Goal: Task Accomplishment & Management: Manage account settings

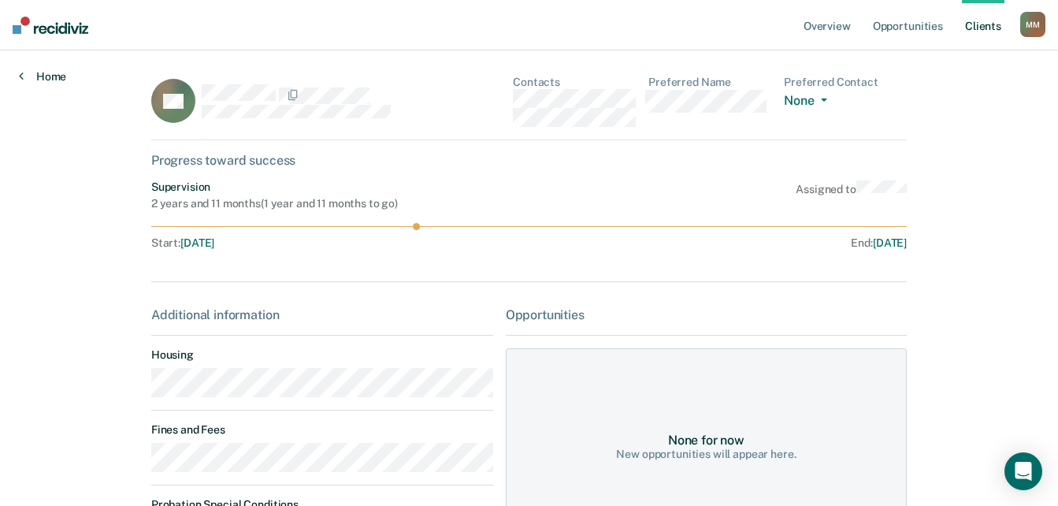
click at [41, 82] on link "Home" at bounding box center [42, 76] width 47 height 14
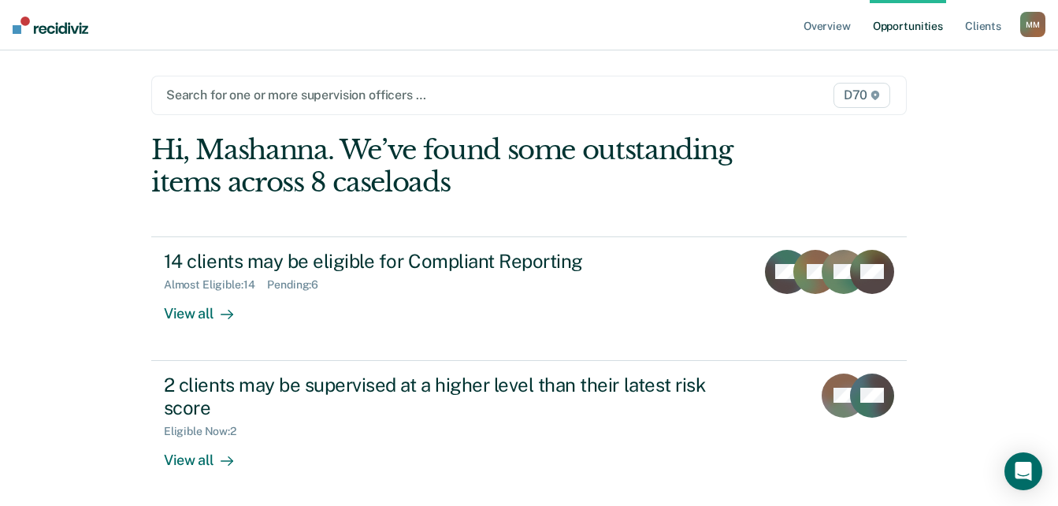
click at [617, 87] on div at bounding box center [419, 95] width 507 height 18
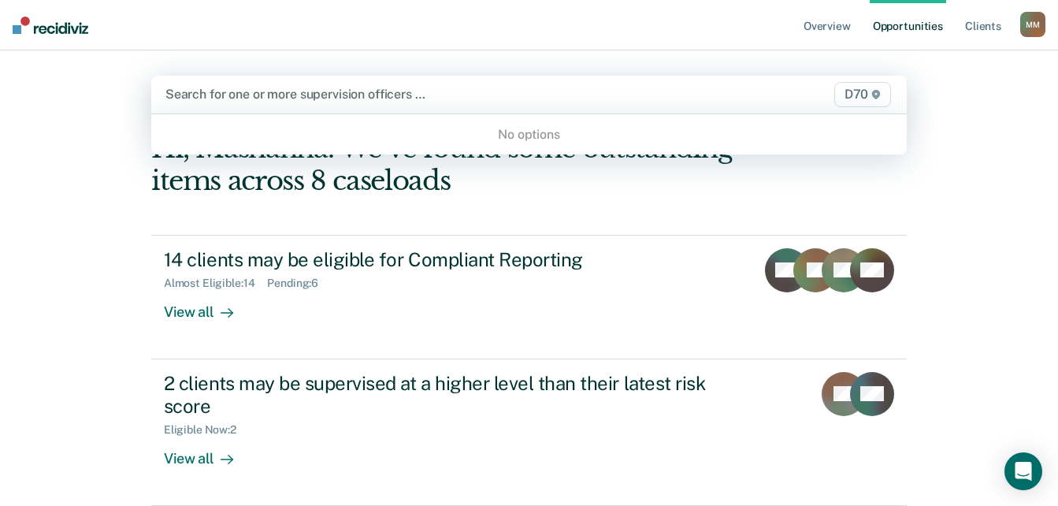
click at [513, 129] on div "No options" at bounding box center [529, 135] width 756 height 28
click at [519, 129] on div "No options" at bounding box center [529, 135] width 756 height 28
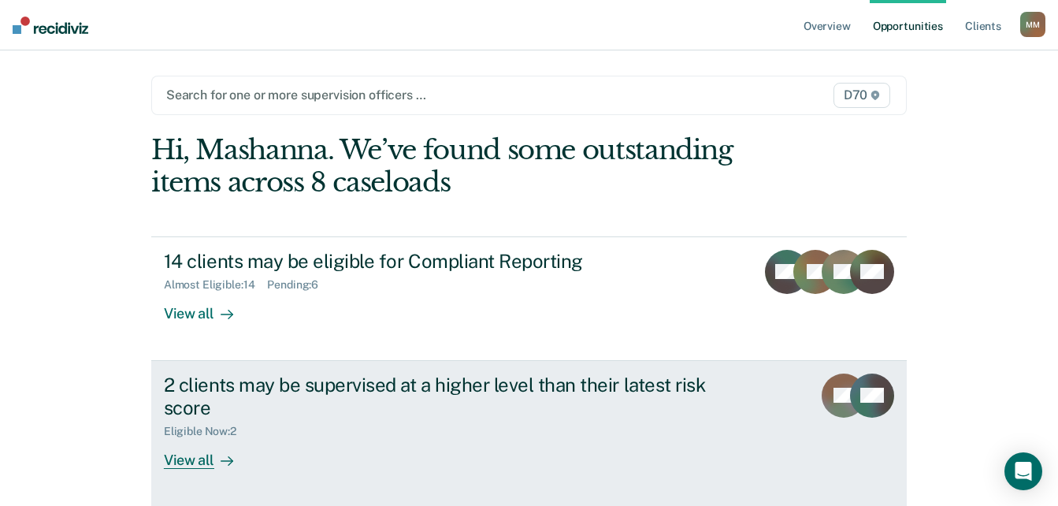
click at [194, 436] on div "Eligible Now : 2" at bounding box center [206, 431] width 85 height 13
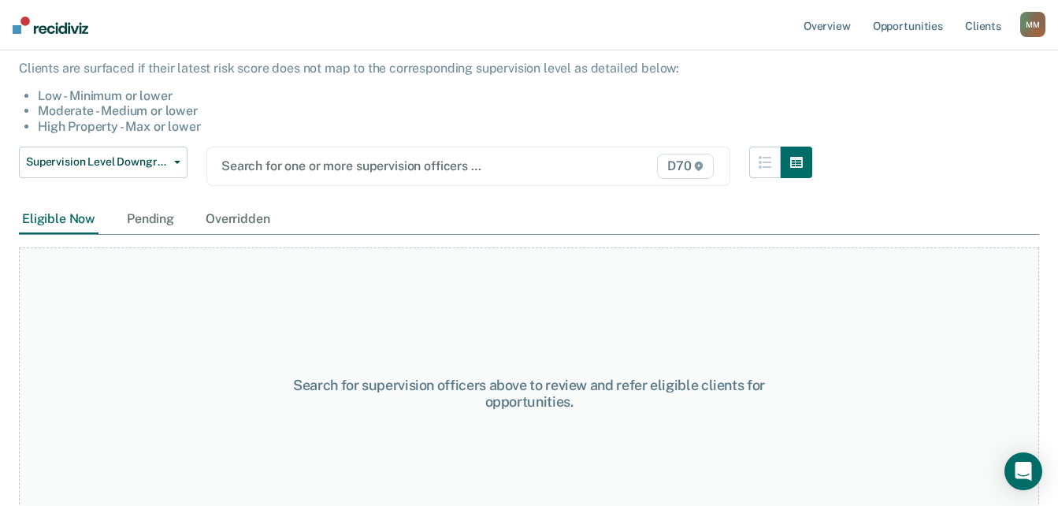
scroll to position [169, 0]
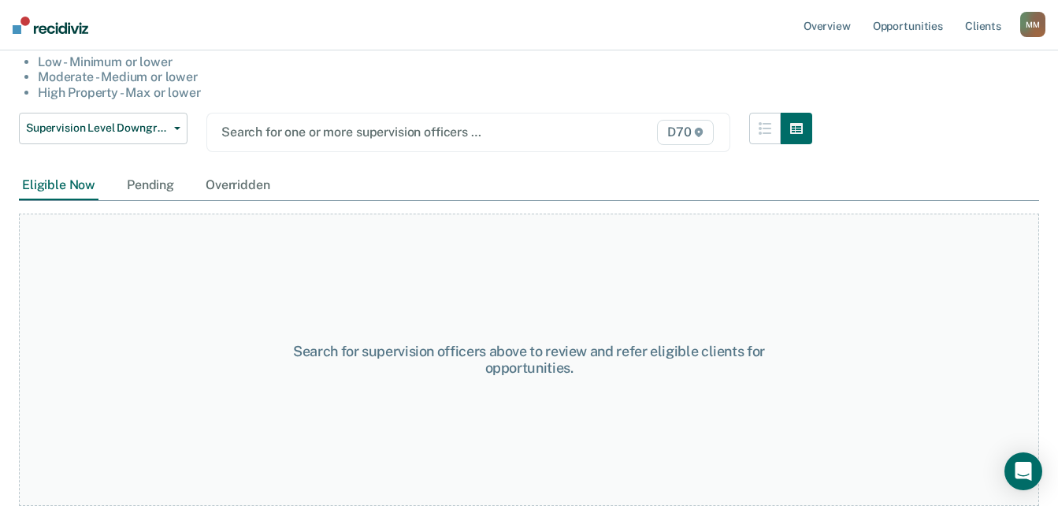
click at [69, 193] on div "Eligible Now" at bounding box center [59, 185] width 80 height 29
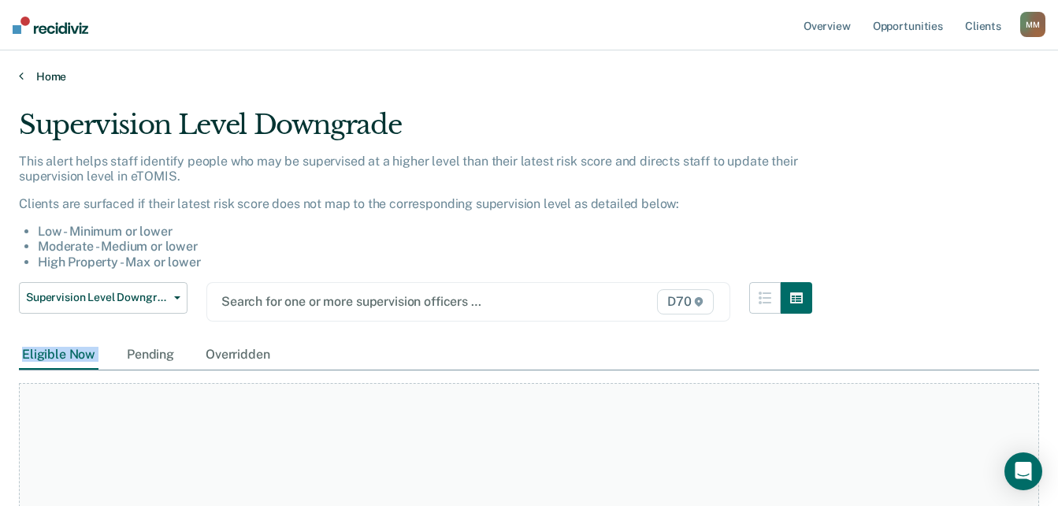
click at [25, 80] on link "Home" at bounding box center [529, 76] width 1020 height 14
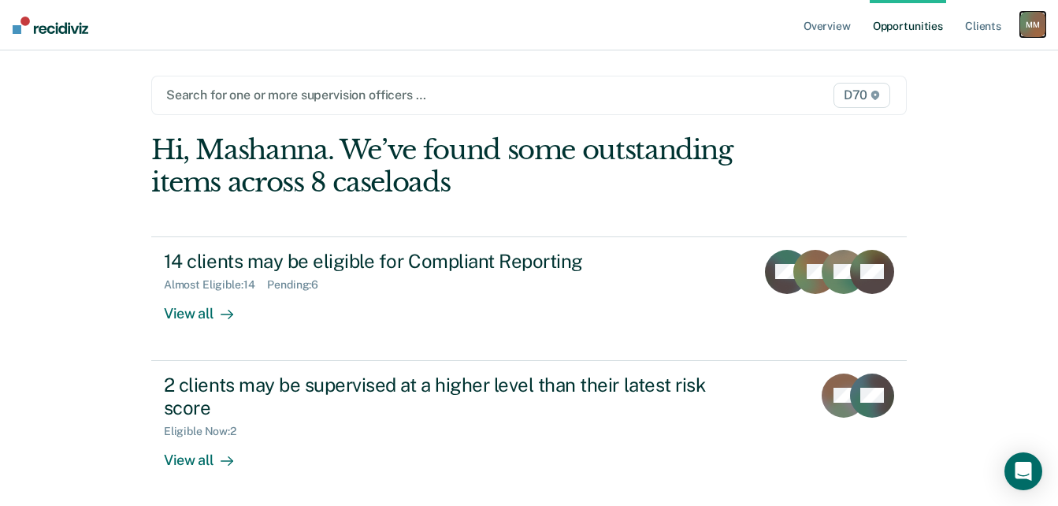
click at [1034, 28] on div "M M" at bounding box center [1032, 24] width 25 height 25
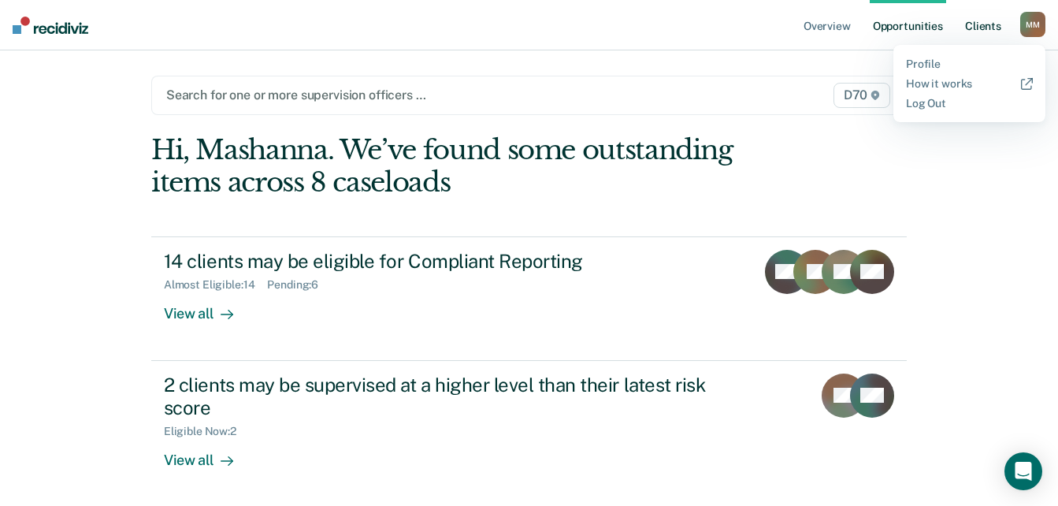
click at [991, 30] on link "Client s" at bounding box center [983, 25] width 43 height 50
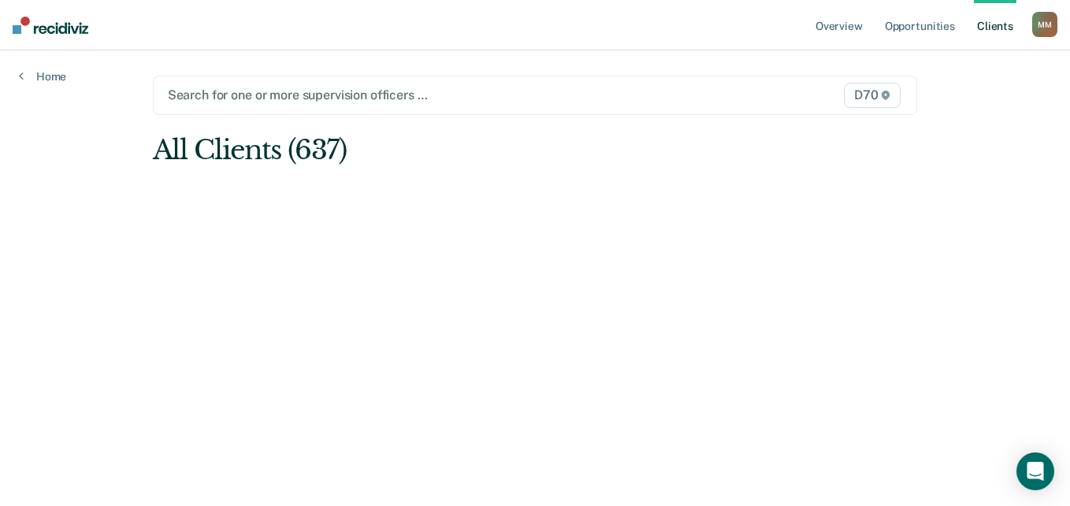
click at [226, 113] on div "Search for one or more supervision officers … D70" at bounding box center [535, 95] width 765 height 39
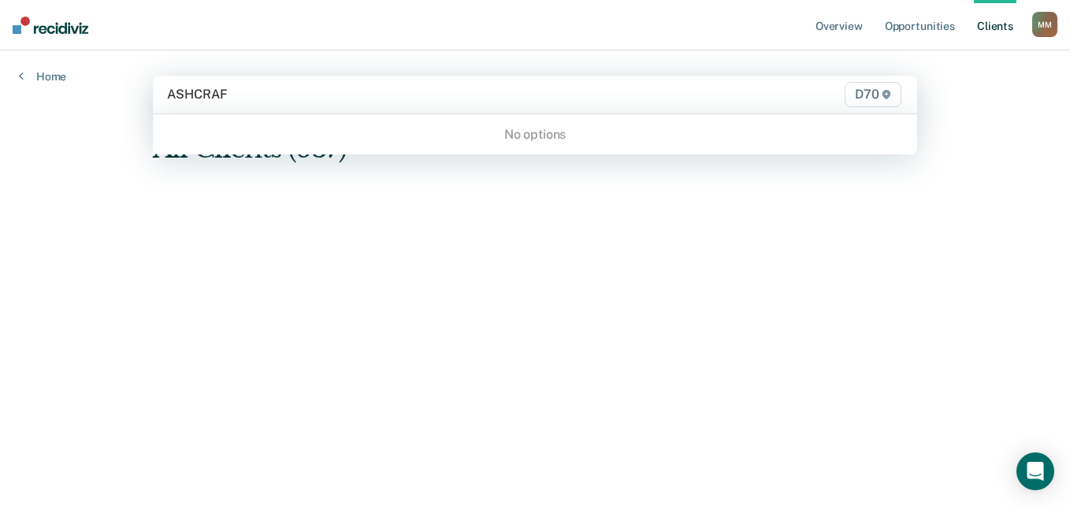
type input "ASHCRAFT"
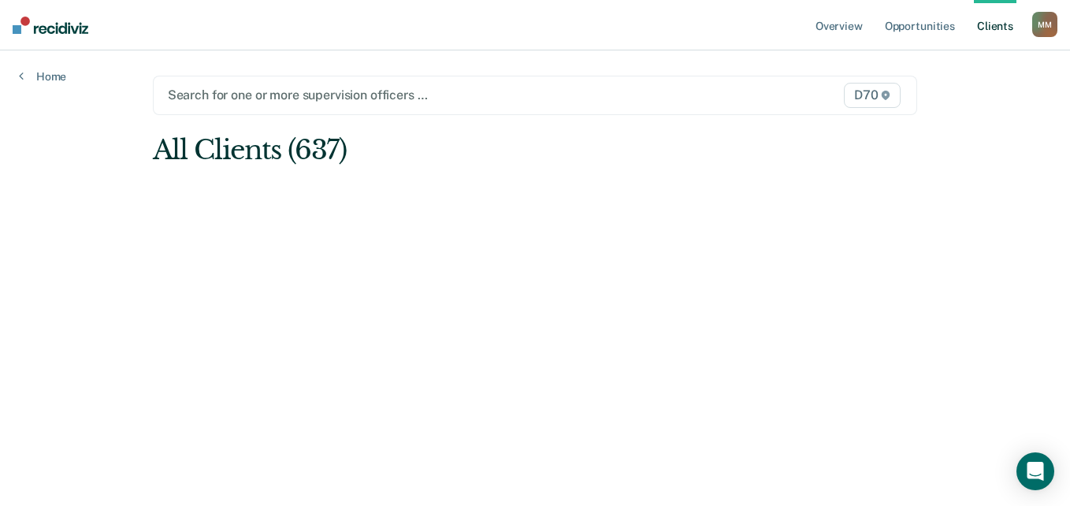
click at [266, 95] on div at bounding box center [425, 95] width 514 height 18
click at [33, 69] on link "Home" at bounding box center [42, 76] width 47 height 14
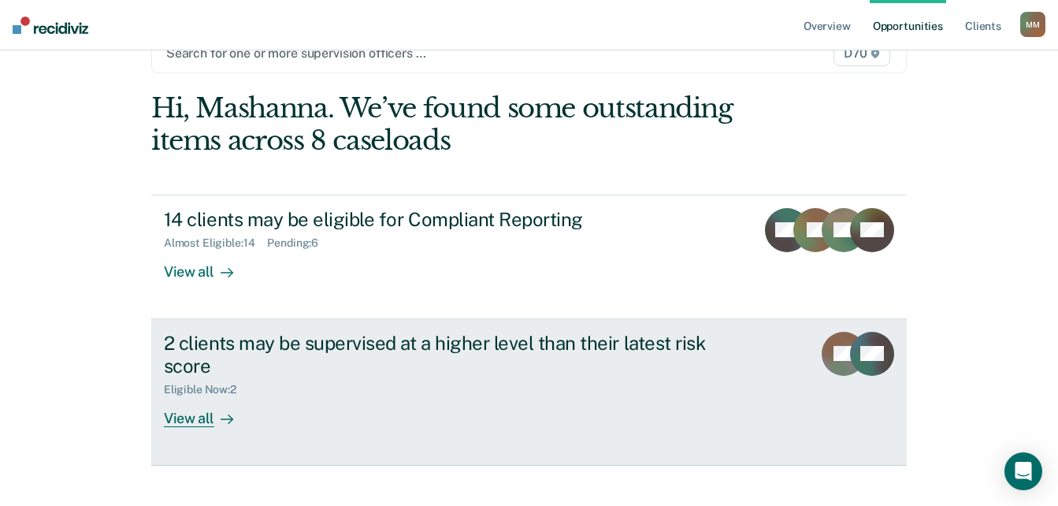
scroll to position [65, 0]
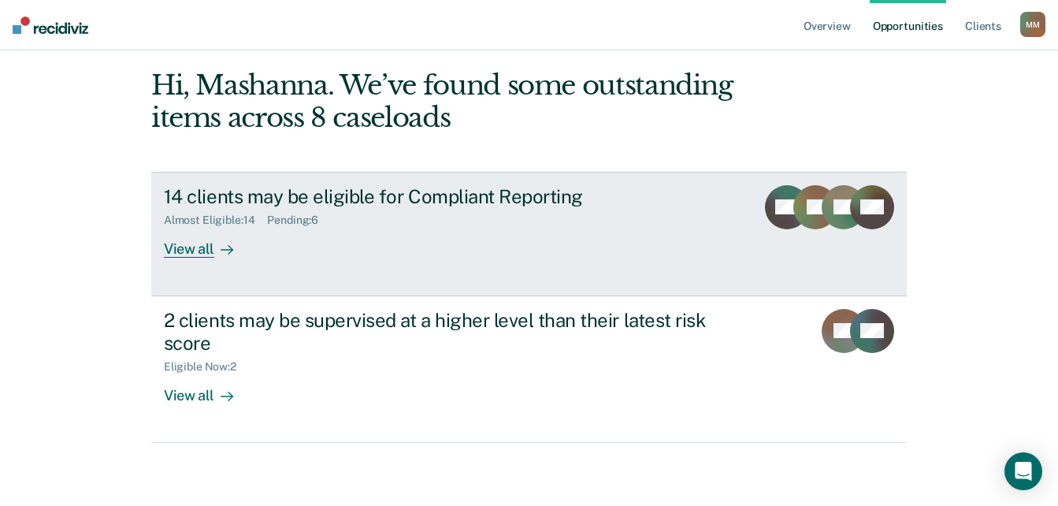
click at [233, 226] on div "Almost Eligible : 14" at bounding box center [216, 220] width 104 height 13
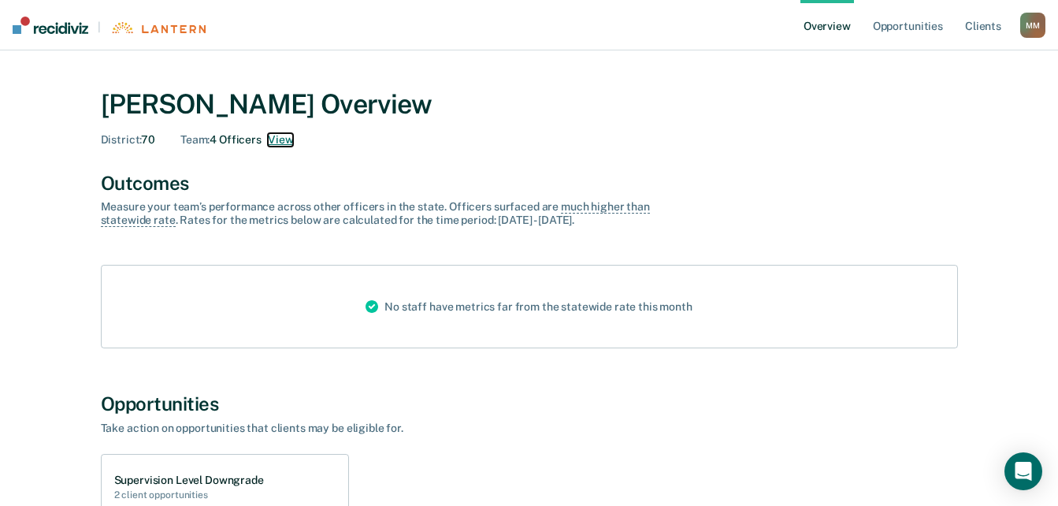
click at [287, 143] on button "View" at bounding box center [280, 139] width 25 height 13
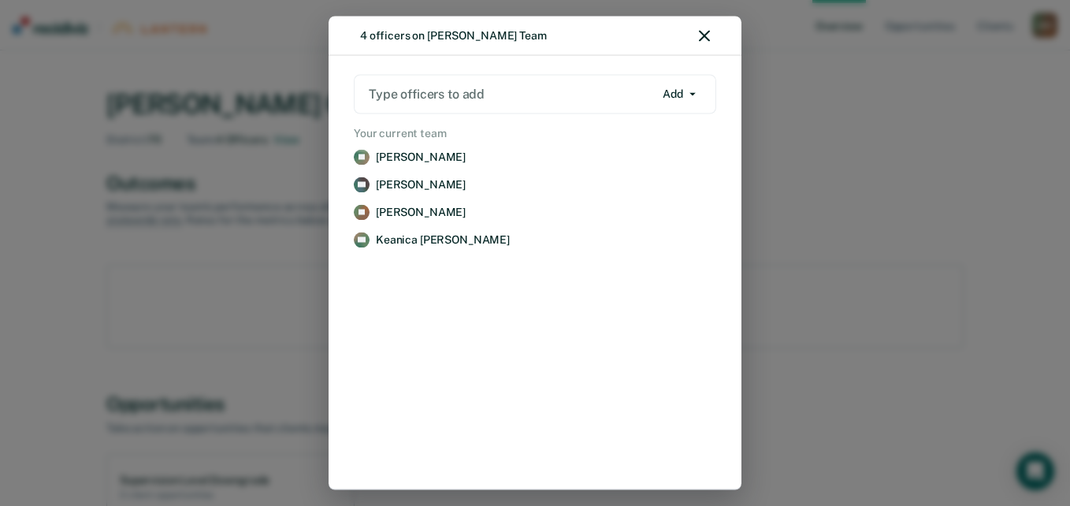
click at [696, 35] on div "4 officers on Mashanna Moore's Team" at bounding box center [535, 36] width 413 height 39
click at [712, 34] on div "4 officers on Mashanna Moore's Team" at bounding box center [535, 36] width 413 height 39
click at [703, 42] on button "button" at bounding box center [704, 35] width 11 height 13
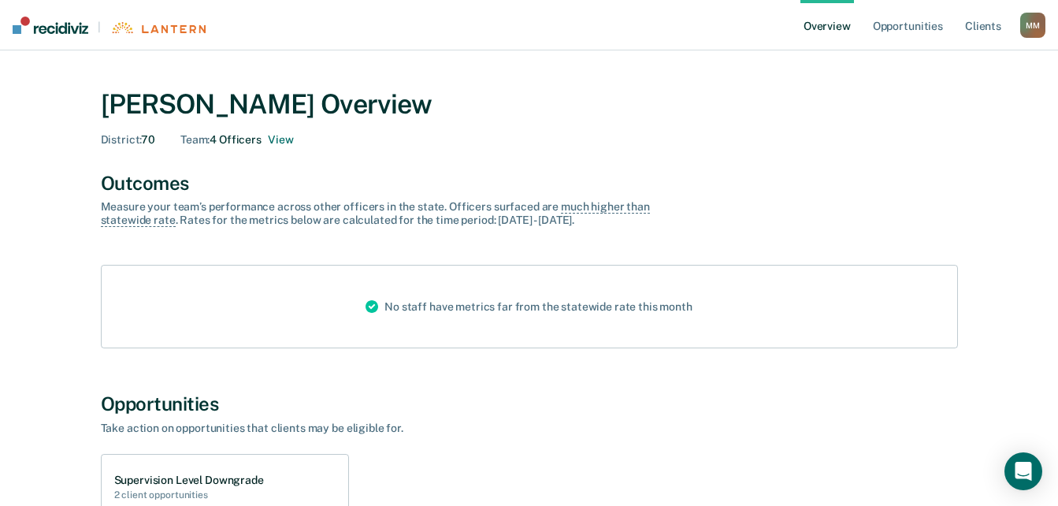
click at [537, 151] on div "Mashanna Moore Overview District : 70 Team : 4 Officers View" at bounding box center [529, 114] width 857 height 90
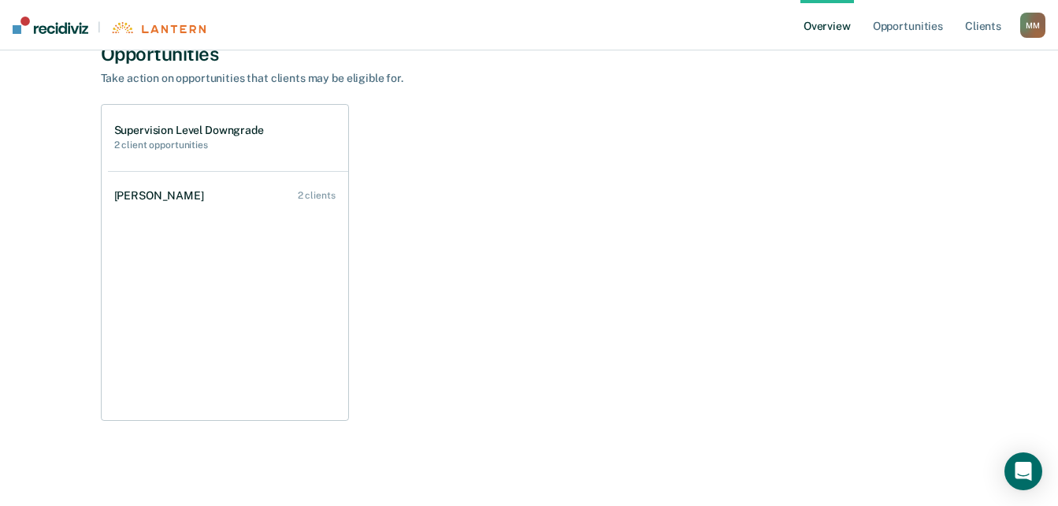
scroll to position [359, 0]
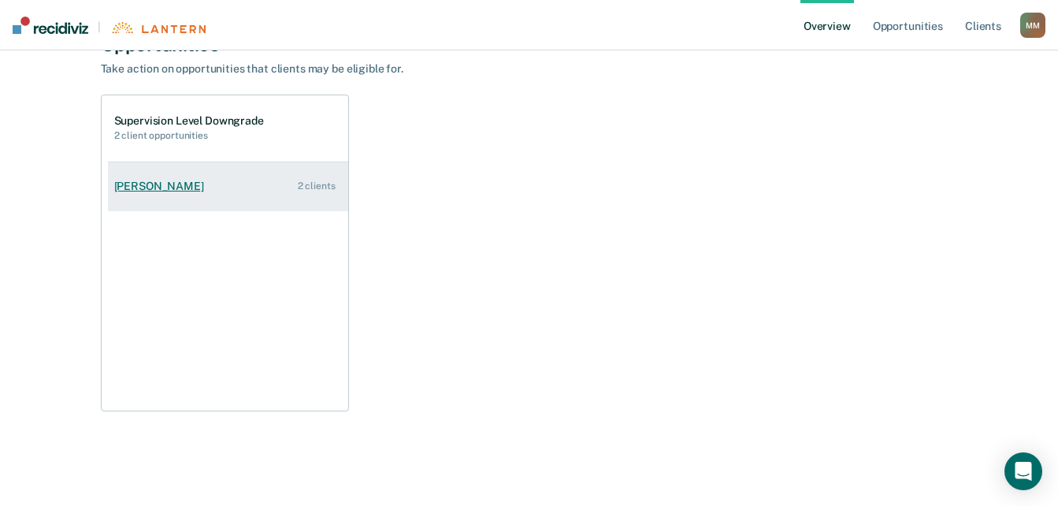
click at [158, 191] on div "Patrice Bibbs" at bounding box center [162, 186] width 96 height 13
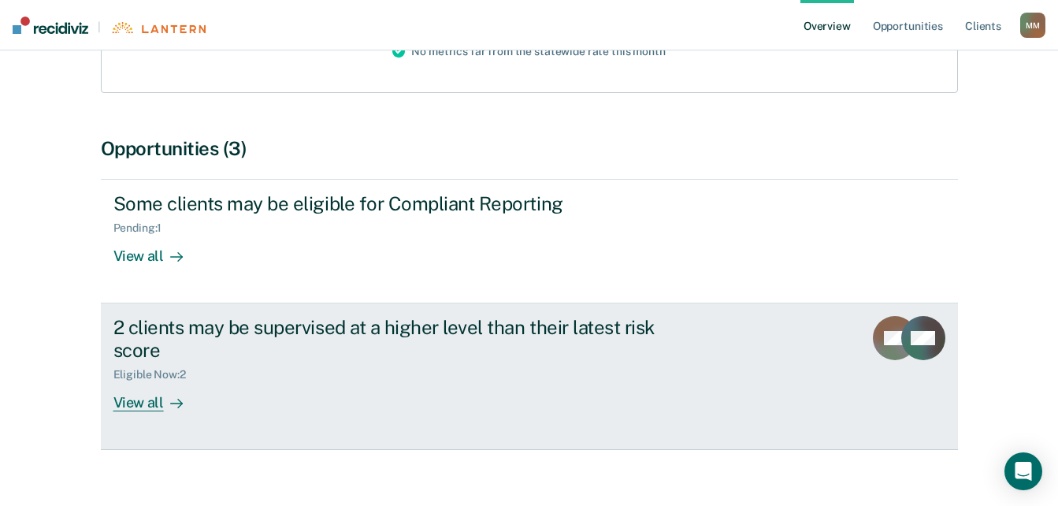
scroll to position [274, 0]
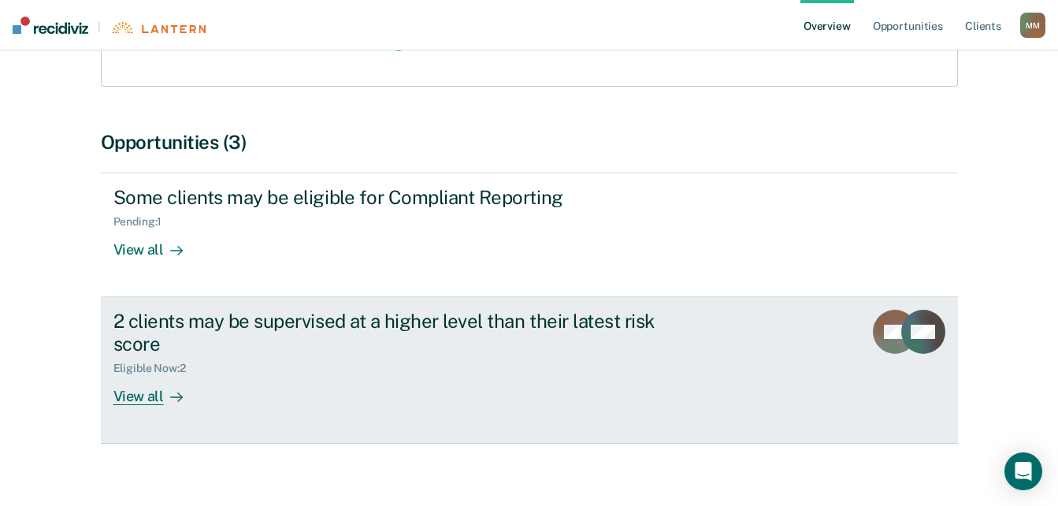
click at [138, 381] on div "View all" at bounding box center [157, 389] width 88 height 31
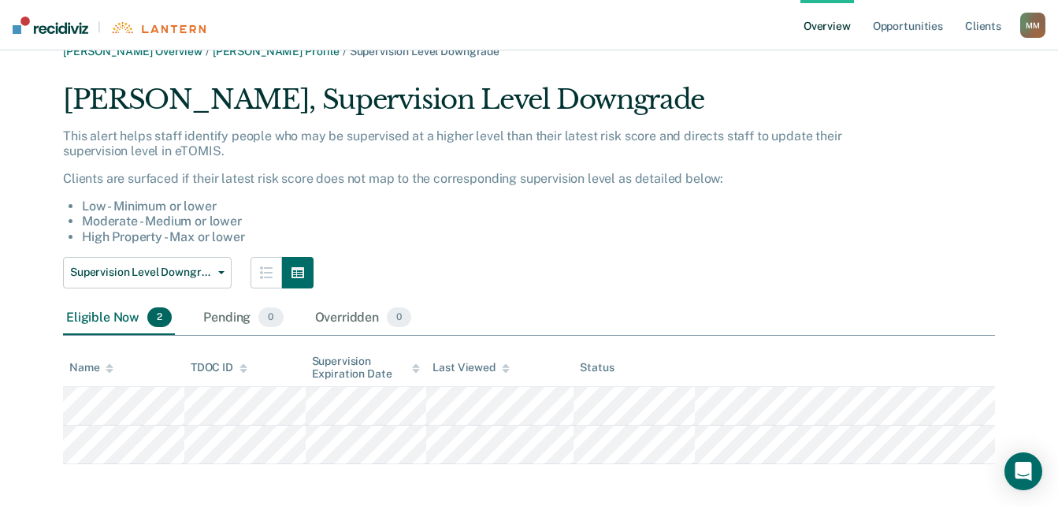
scroll to position [33, 0]
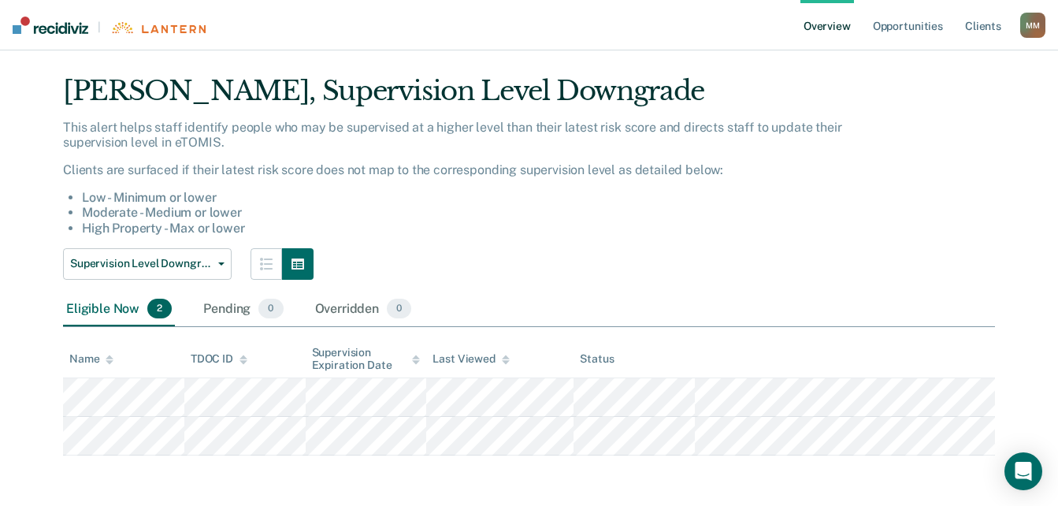
click at [320, 222] on li "High Property - Max or lower" at bounding box center [469, 228] width 775 height 15
drag, startPoint x: 342, startPoint y: 259, endPoint x: 377, endPoint y: 321, distance: 70.6
click at [342, 259] on div "Supervision Level Downgrade Supervision Level Downgrade Compliant Reporting" at bounding box center [460, 264] width 794 height 32
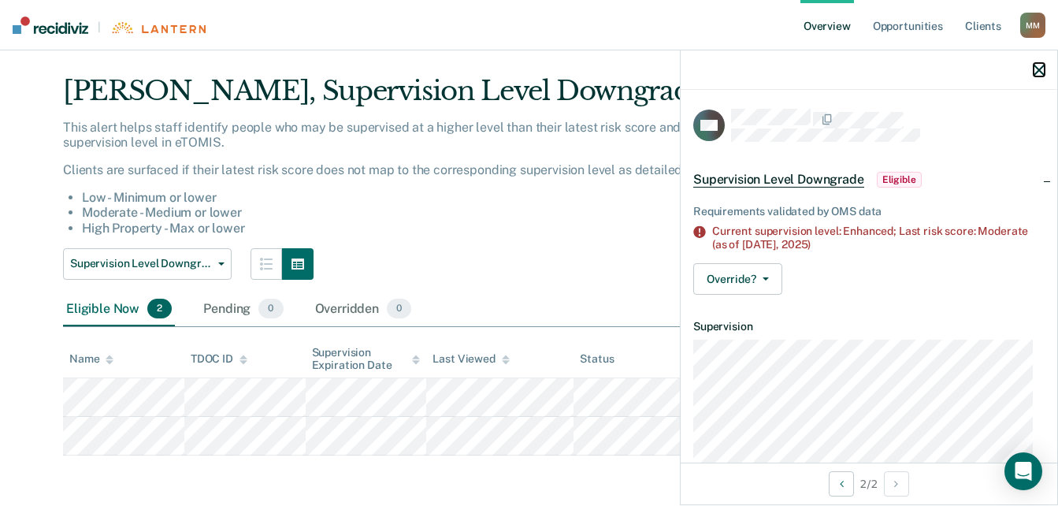
click at [1044, 74] on icon "button" at bounding box center [1039, 70] width 11 height 11
click at [782, 280] on div "Override? Mark Pending Mark Overridden" at bounding box center [868, 279] width 351 height 32
click at [782, 281] on button "Override?" at bounding box center [737, 279] width 89 height 32
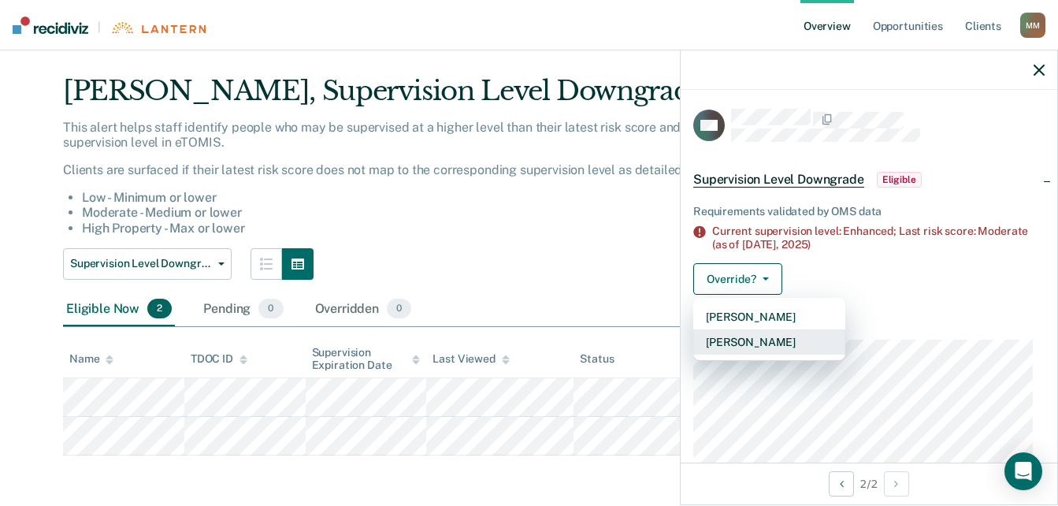
click at [758, 340] on button "Mark Overridden" at bounding box center [769, 341] width 152 height 25
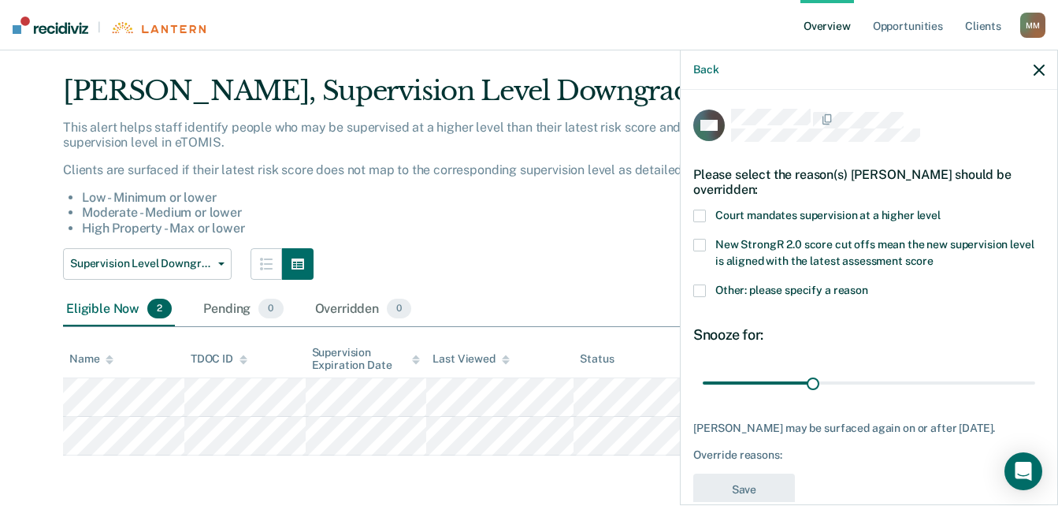
scroll to position [31, 0]
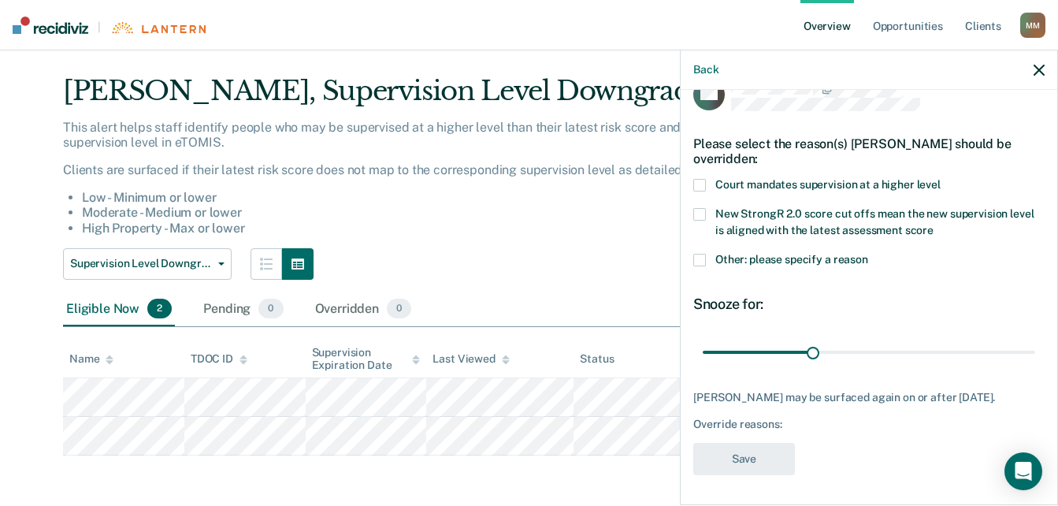
click at [1031, 72] on div "Back" at bounding box center [869, 69] width 377 height 39
click at [1038, 69] on icon "button" at bounding box center [1039, 70] width 11 height 11
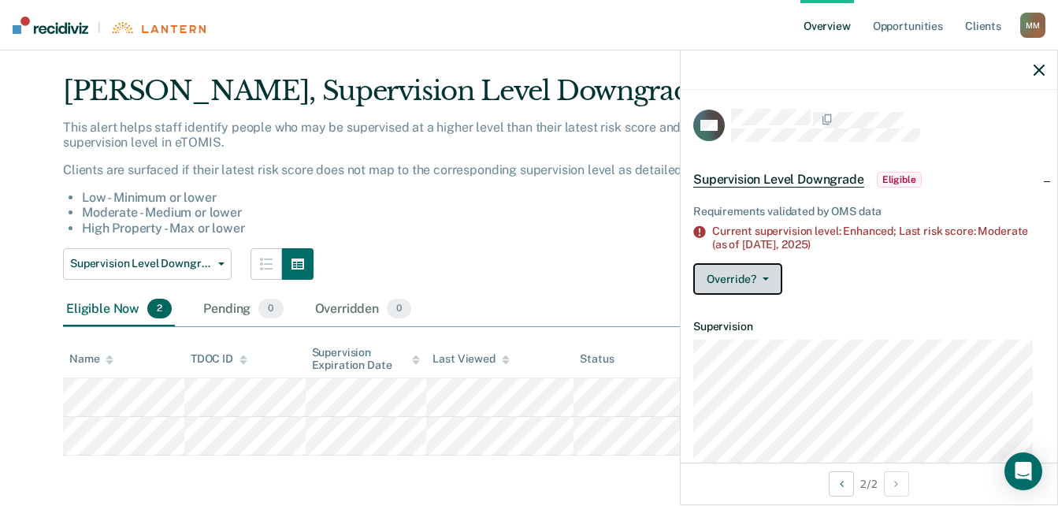
click at [766, 284] on button "Override?" at bounding box center [737, 279] width 89 height 32
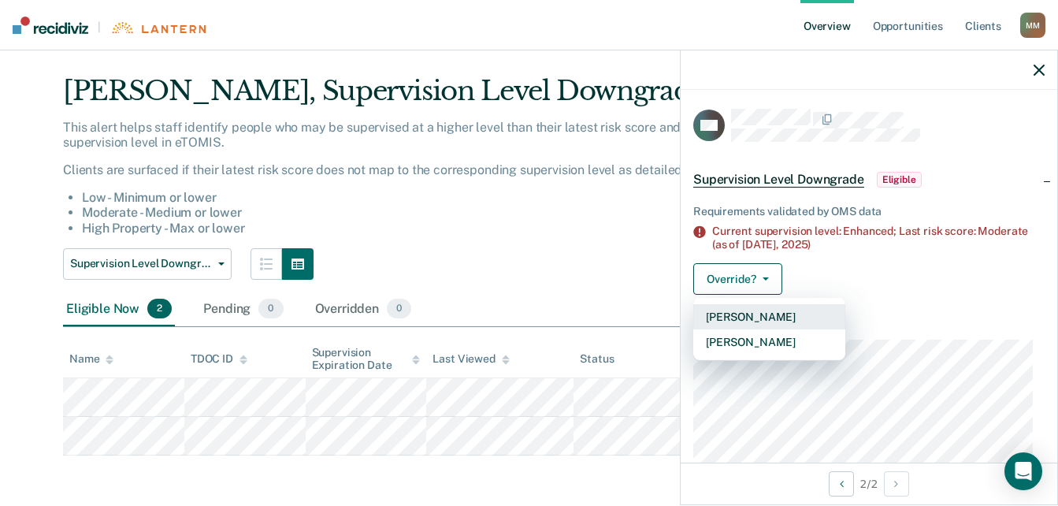
click at [750, 320] on button "Mark Pending" at bounding box center [769, 316] width 152 height 25
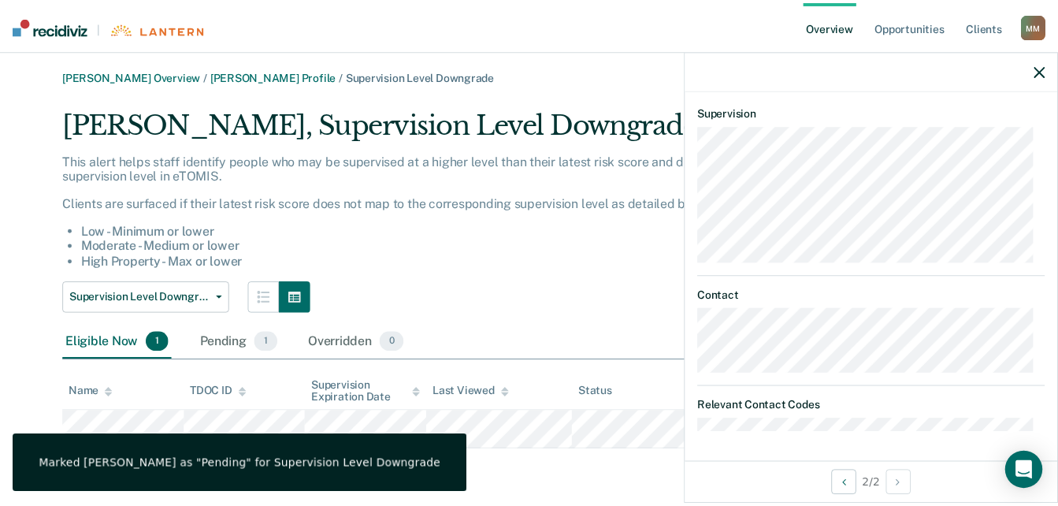
scroll to position [0, 0]
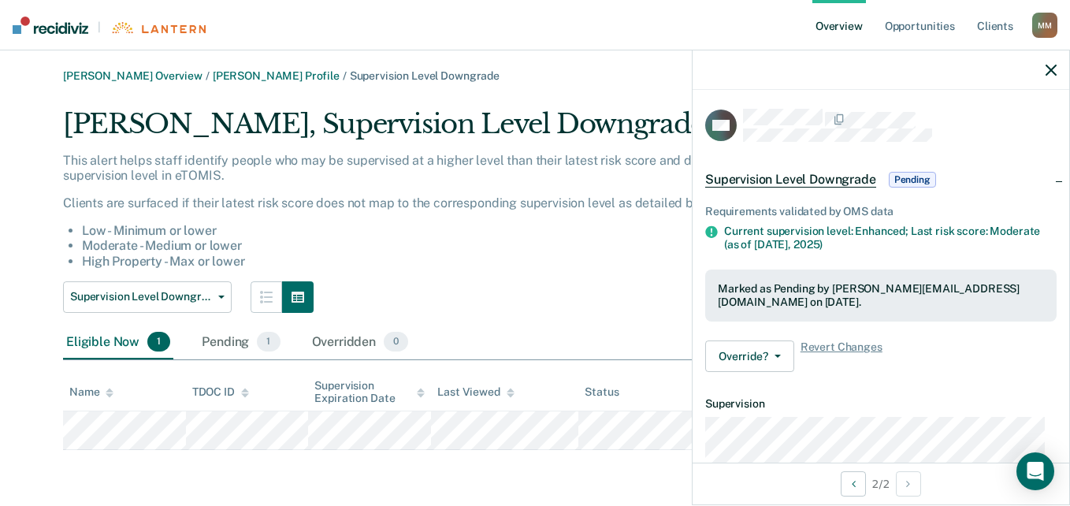
click at [541, 315] on div "Patrice Bibbs, Supervision Level Downgrade This alert helps staff identify peop…" at bounding box center [535, 279] width 944 height 343
click at [525, 466] on main "Mashanna Moore Overview / Patrice Bibbs Profile / Supervision Level Downgrade P…" at bounding box center [535, 277] width 1070 height 455
click at [211, 338] on div "Pending 1" at bounding box center [241, 342] width 84 height 35
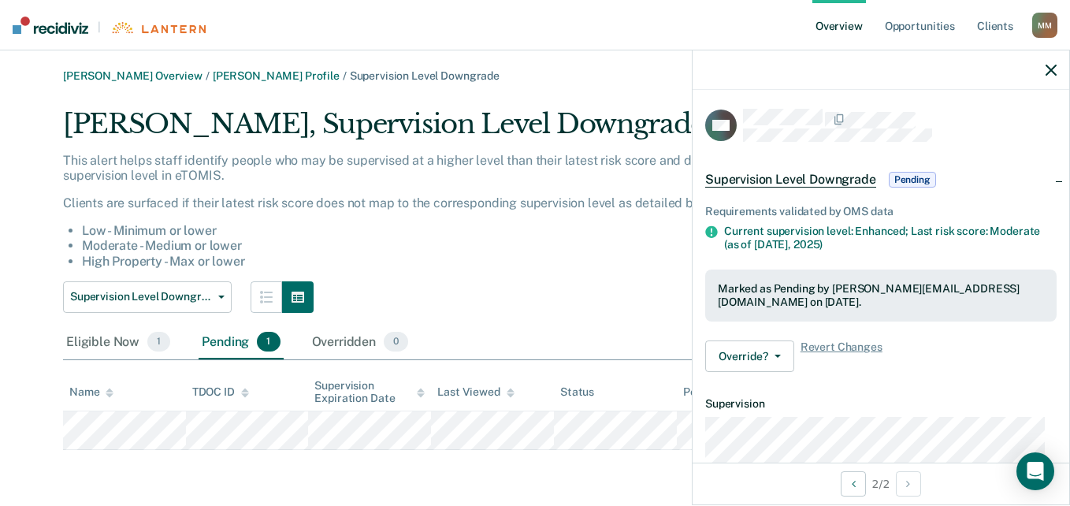
click at [496, 300] on div "Supervision Level Downgrade Supervision Level Downgrade Compliant Reporting" at bounding box center [464, 297] width 803 height 32
click at [222, 299] on button "Supervision Level Downgrade" at bounding box center [147, 297] width 169 height 32
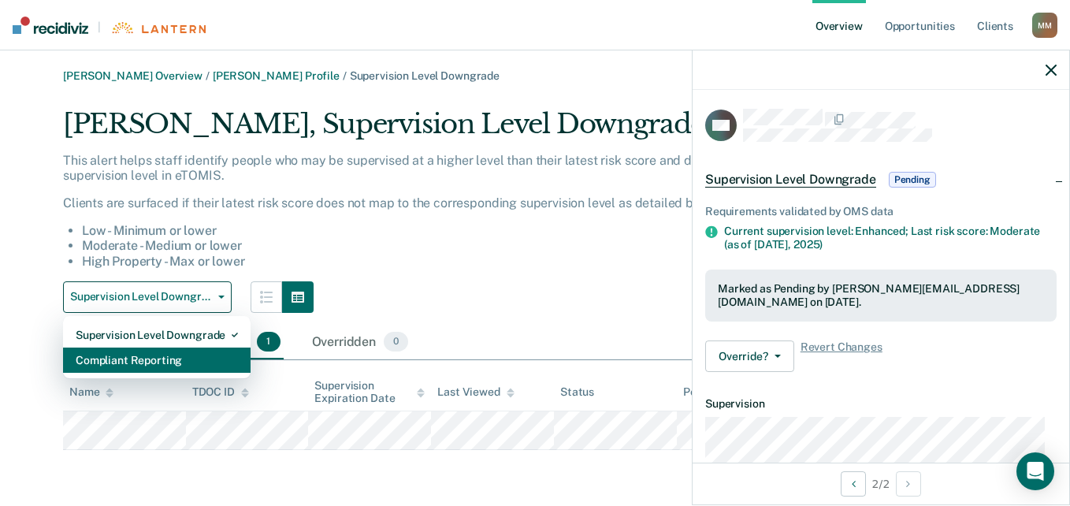
click at [124, 356] on div "Compliant Reporting" at bounding box center [157, 360] width 162 height 25
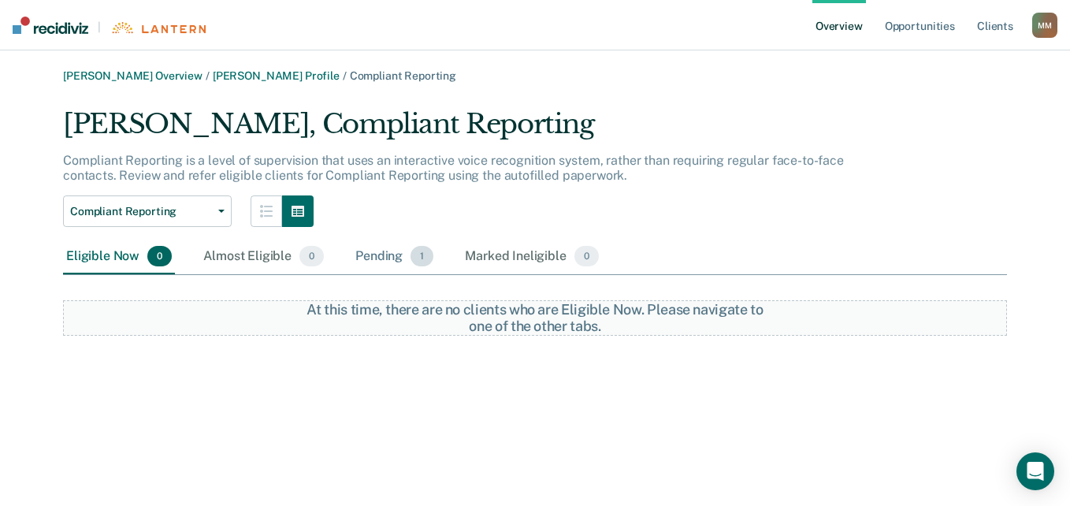
click at [400, 263] on div "Pending 1" at bounding box center [394, 257] width 84 height 35
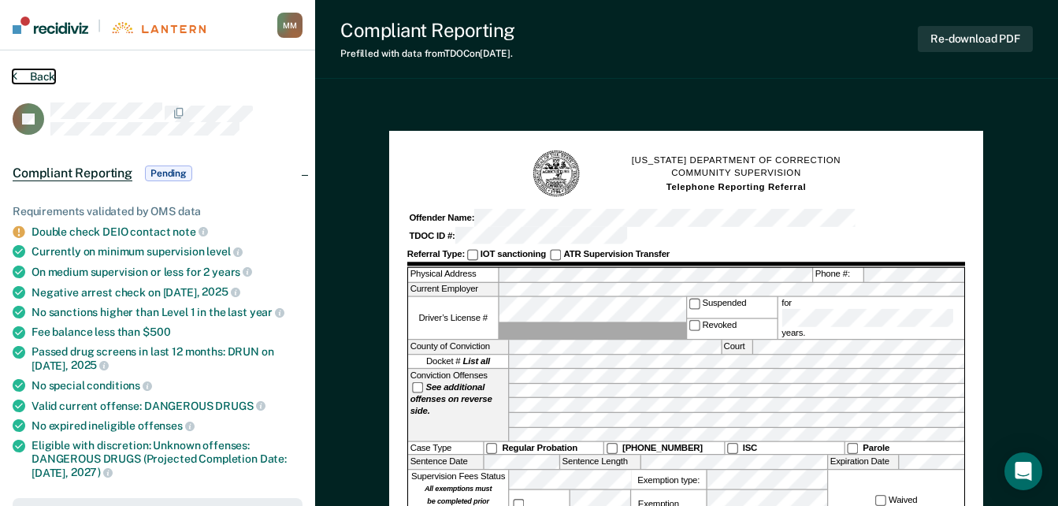
click at [17, 74] on icon at bounding box center [15, 75] width 5 height 13
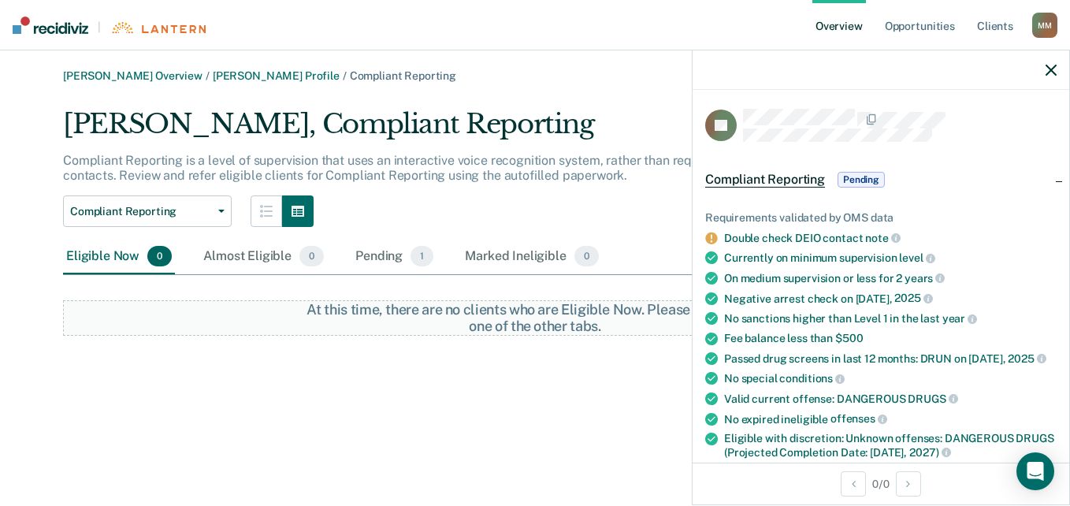
click at [590, 198] on div "Compliant Reporting Supervision Level Downgrade Compliant Reporting" at bounding box center [464, 211] width 803 height 32
drag, startPoint x: 427, startPoint y: 414, endPoint x: 422, endPoint y: 405, distance: 10.6
click at [427, 416] on div "Mashanna Moore Overview / Patrice Bibbs Profile / Compliant Reporting Patrice B…" at bounding box center [535, 262] width 1032 height 386
click at [727, 15] on nav "| Overview Opportunities Client s Mashanna T. Moore M M Profile How it works Lo…" at bounding box center [535, 25] width 1070 height 50
